Goal: Transaction & Acquisition: Purchase product/service

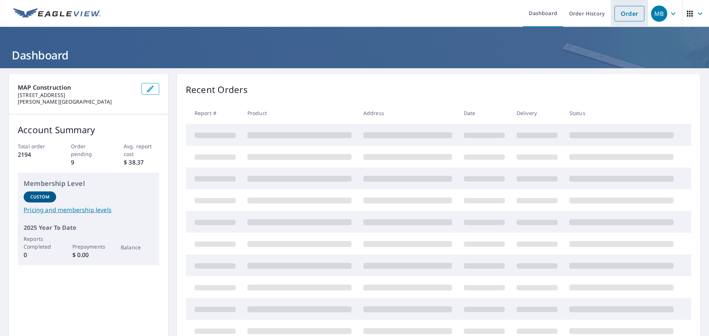
click at [624, 19] on link "Order" at bounding box center [629, 14] width 30 height 16
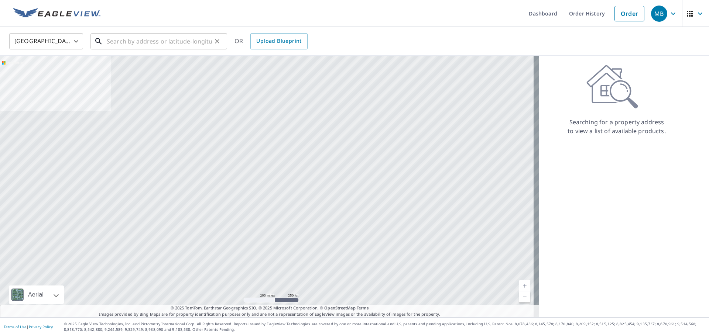
click at [179, 38] on input "text" at bounding box center [159, 41] width 105 height 21
paste input "[STREET_ADDRESS][PERSON_NAME]"
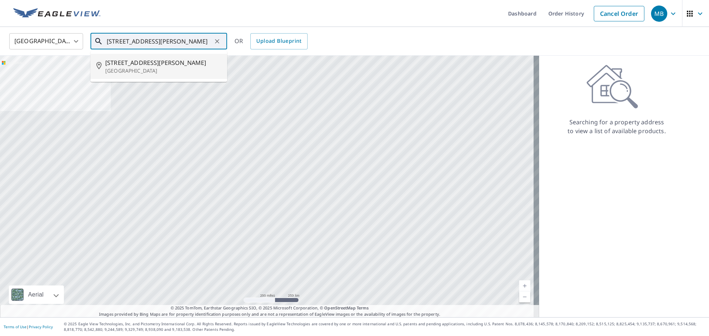
click at [158, 63] on span "[STREET_ADDRESS][PERSON_NAME]" at bounding box center [163, 62] width 116 height 9
type input "[STREET_ADDRESS][PERSON_NAME]"
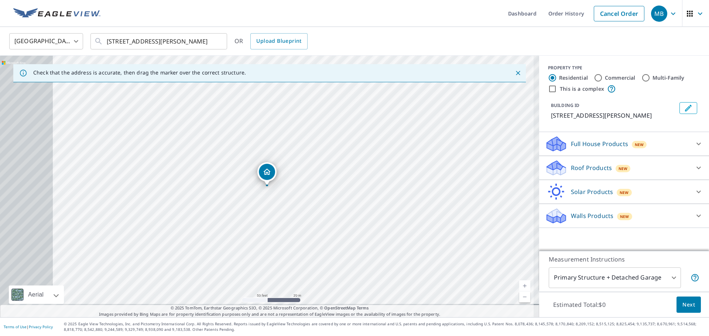
drag, startPoint x: 255, startPoint y: 199, endPoint x: 318, endPoint y: 138, distance: 87.2
click at [318, 138] on div "[STREET_ADDRESS][PERSON_NAME]" at bounding box center [269, 187] width 539 height 262
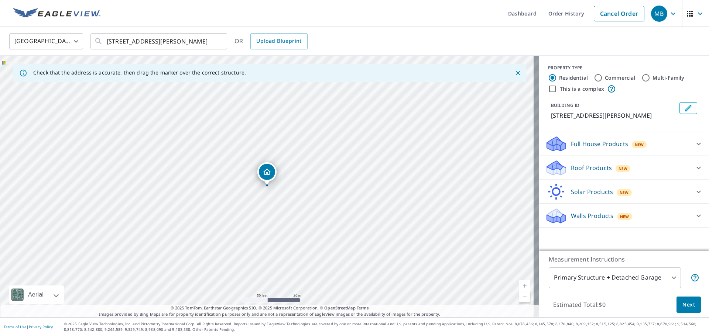
click at [594, 177] on div "Roof Products New" at bounding box center [617, 167] width 145 height 17
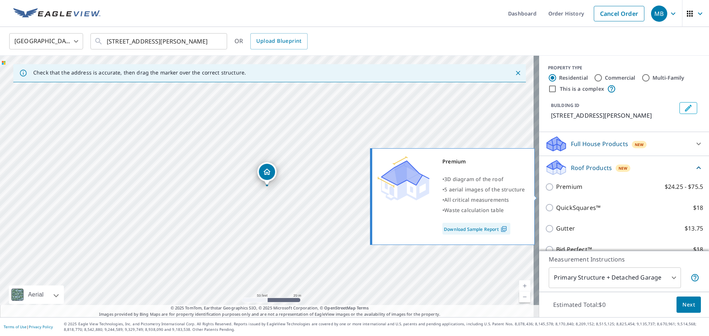
click at [566, 192] on p "Premium" at bounding box center [569, 186] width 26 height 9
click at [556, 192] on input "Premium $24.25 - $75.5" at bounding box center [550, 187] width 11 height 9
checkbox input "true"
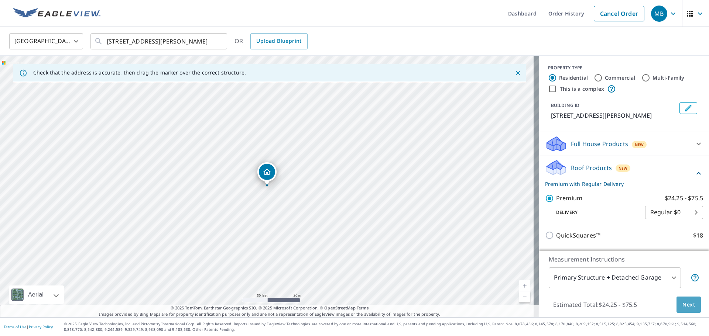
click at [682, 305] on span "Next" at bounding box center [688, 305] width 13 height 9
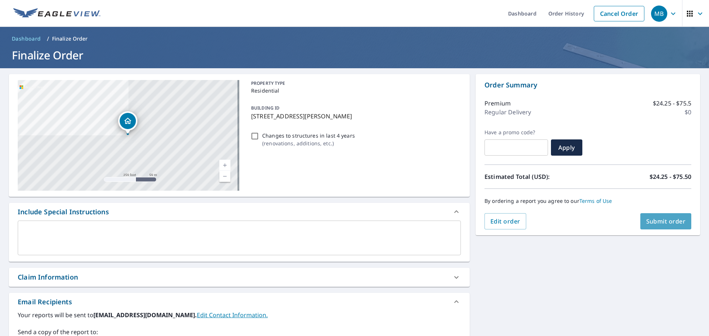
click at [646, 220] on span "Submit order" at bounding box center [666, 221] width 40 height 8
